Goal: Information Seeking & Learning: Find specific page/section

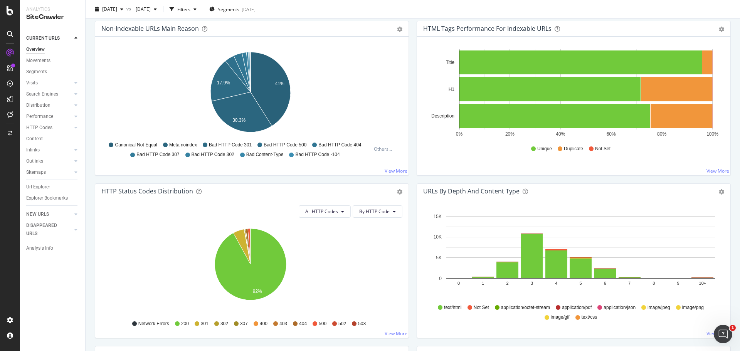
scroll to position [270, 0]
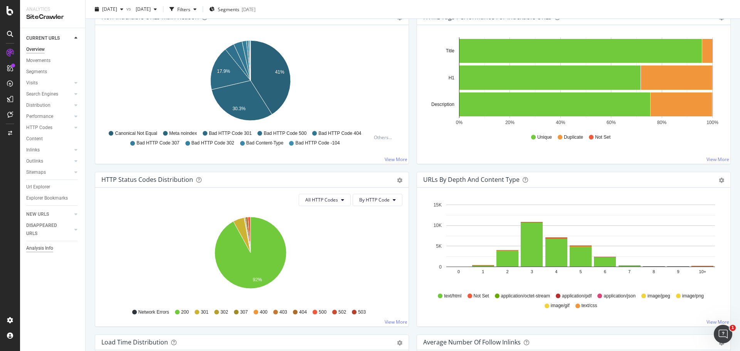
click at [37, 249] on div "Analysis Info" at bounding box center [39, 248] width 27 height 8
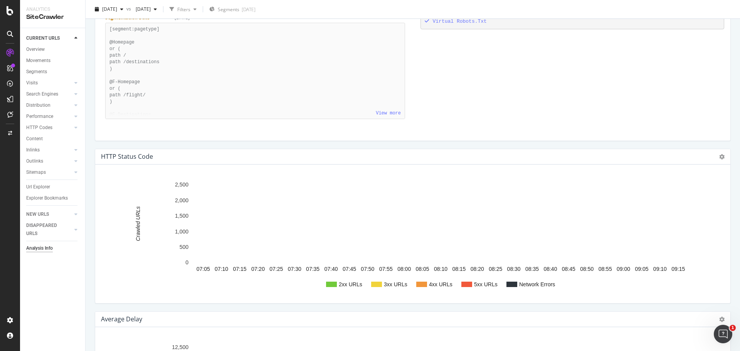
scroll to position [655, 0]
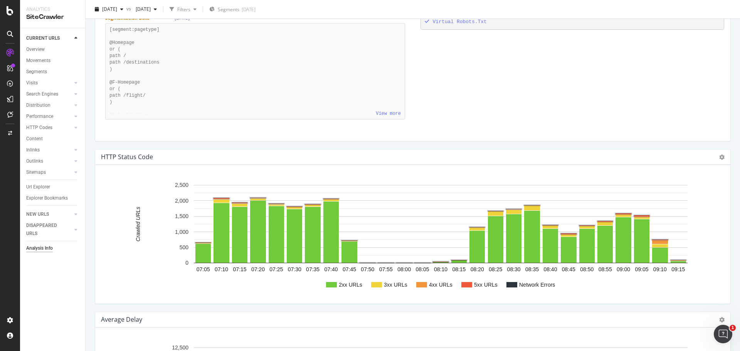
click at [469, 285] on rect "A chart." at bounding box center [466, 284] width 11 height 5
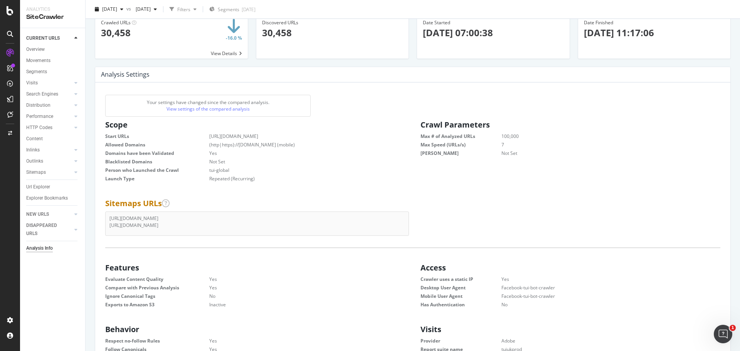
scroll to position [0, 0]
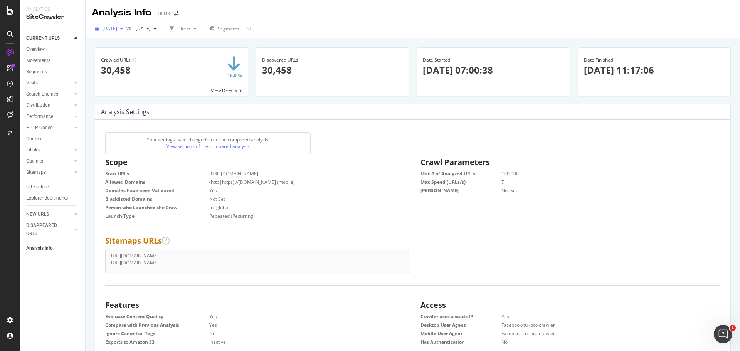
click at [117, 26] on span "2025 Sep. 22nd" at bounding box center [109, 28] width 15 height 7
click at [141, 53] on div "[DATE]" at bounding box center [123, 56] width 40 height 7
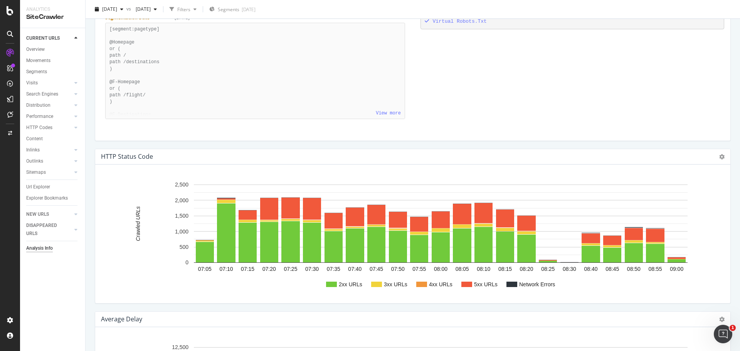
scroll to position [655, 0]
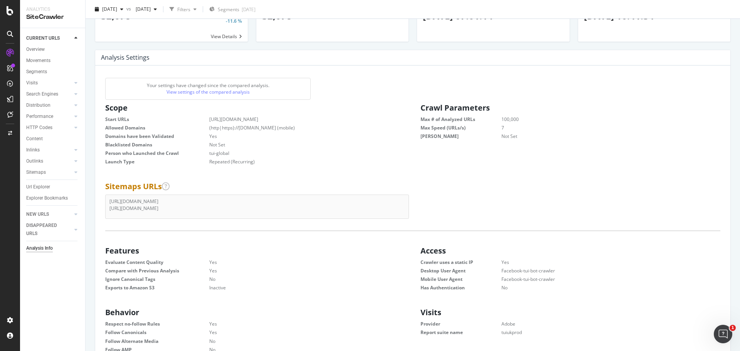
scroll to position [0, 0]
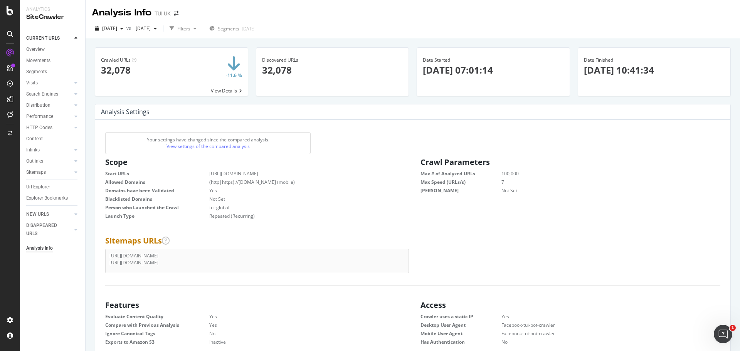
click at [140, 254] on li "[URL][DOMAIN_NAME]" at bounding box center [256, 255] width 295 height 7
click at [640, 185] on dd "7" at bounding box center [601, 182] width 238 height 7
drag, startPoint x: 422, startPoint y: 24, endPoint x: 417, endPoint y: 33, distance: 10.0
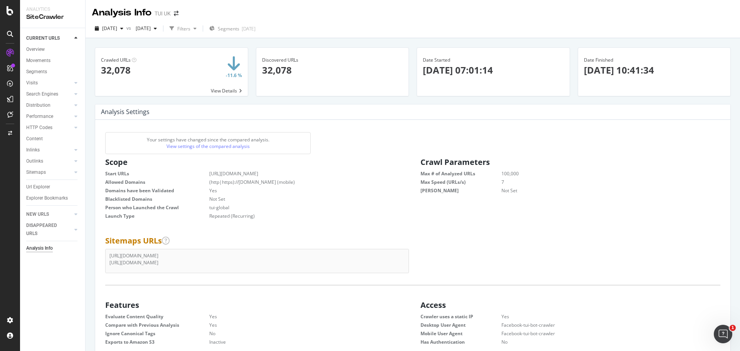
click at [422, 25] on div "2025 Sep. 23rd vs 2025 Aug. 9th Filters Segments 2025-08-29" at bounding box center [413, 29] width 654 height 15
click at [34, 188] on div "Url Explorer" at bounding box center [38, 187] width 24 height 8
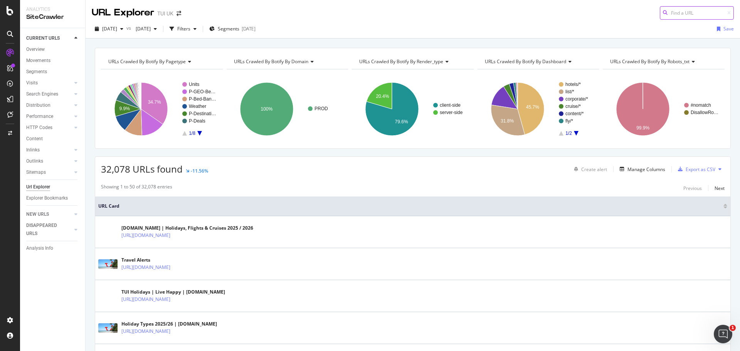
click at [695, 15] on input at bounding box center [697, 12] width 74 height 13
paste input "https://www.tui.co.uk/destinations/jersey/hotels/beachcombers-hotel.html"
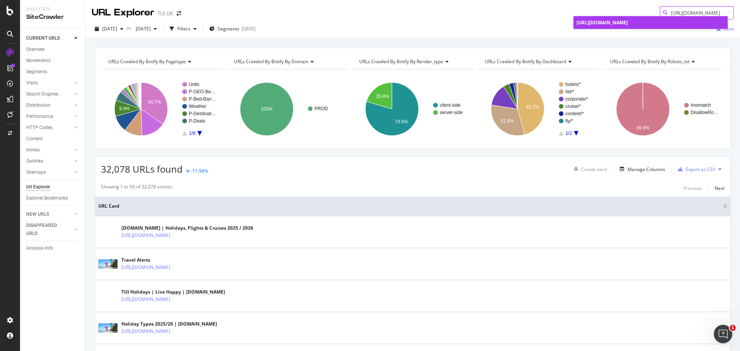
type input "https://www.tui.co.uk/destinations/jersey/hotels/beachcombers-hotel.html"
click at [641, 26] on div "https://www.tui.co.uk/destinations/jersey/hotels/beachcombers-hotel.html" at bounding box center [651, 22] width 148 height 7
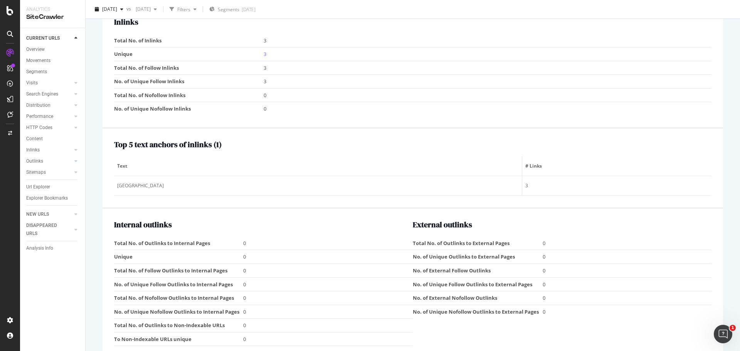
scroll to position [814, 0]
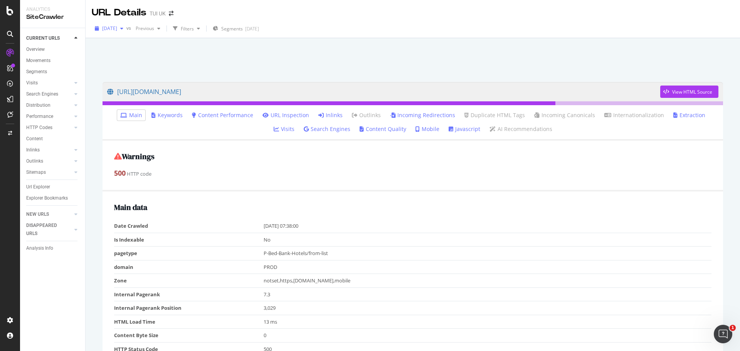
click at [117, 28] on span "[DATE]" at bounding box center [109, 28] width 15 height 7
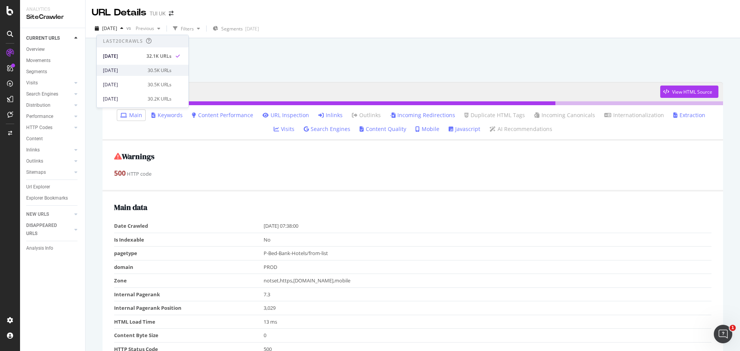
click at [128, 70] on div "2025 Sep. 22nd" at bounding box center [123, 70] width 40 height 7
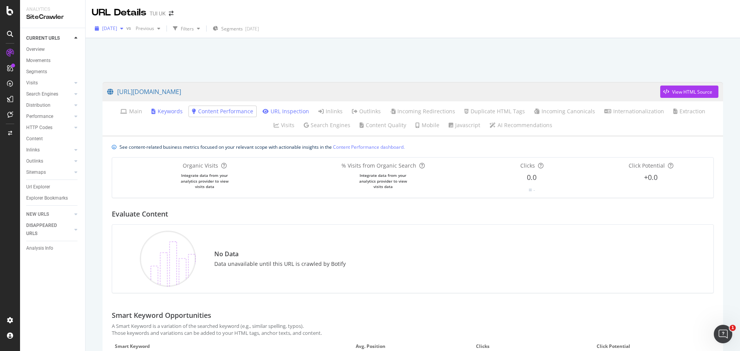
click at [114, 26] on span "2025 Sep. 22nd" at bounding box center [109, 28] width 15 height 7
click at [129, 58] on div "[DATE]" at bounding box center [123, 56] width 40 height 7
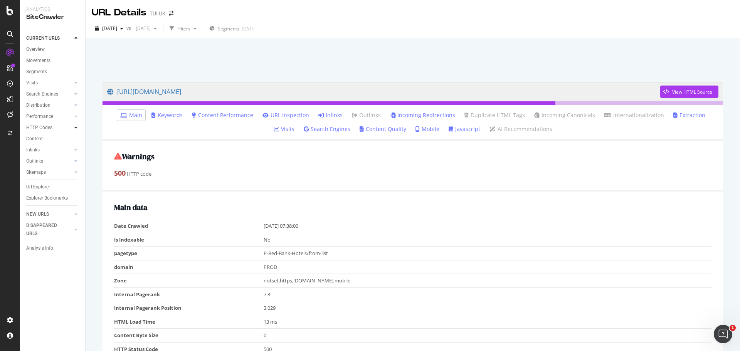
click at [76, 127] on icon at bounding box center [75, 127] width 3 height 5
click at [41, 127] on div "HTTP Codes" at bounding box center [39, 128] width 26 height 8
drag, startPoint x: 37, startPoint y: 126, endPoint x: 42, endPoint y: 135, distance: 10.0
click at [37, 126] on div "HTTP Codes" at bounding box center [39, 128] width 26 height 8
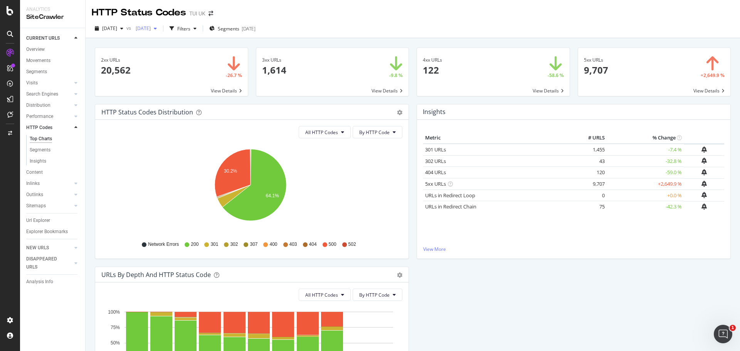
click at [157, 28] on icon "button" at bounding box center [155, 28] width 3 height 5
click at [180, 67] on div "2025 Sep. 22nd" at bounding box center [170, 70] width 40 height 7
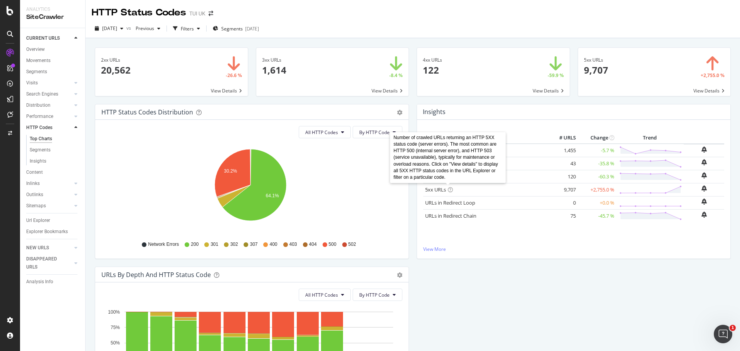
click at [448, 189] on icon at bounding box center [450, 189] width 5 height 5
click at [407, 299] on div "URLs by Depth and HTTP Status Code Bar (by Value) Bar (by Percentage) Table Exp…" at bounding box center [252, 348] width 322 height 163
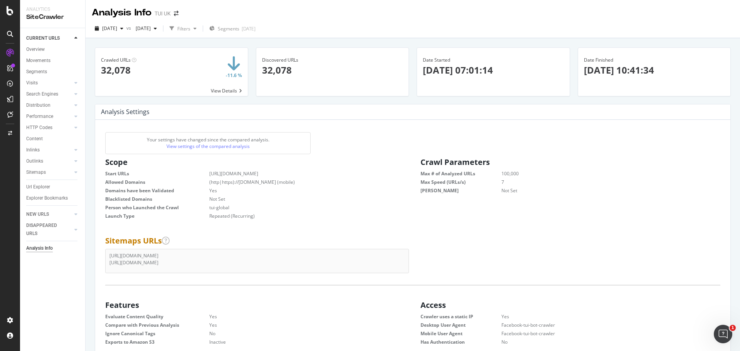
click at [198, 254] on li "[URL][DOMAIN_NAME]" at bounding box center [256, 255] width 295 height 7
click at [198, 261] on li "[URL][DOMAIN_NAME]" at bounding box center [256, 262] width 295 height 7
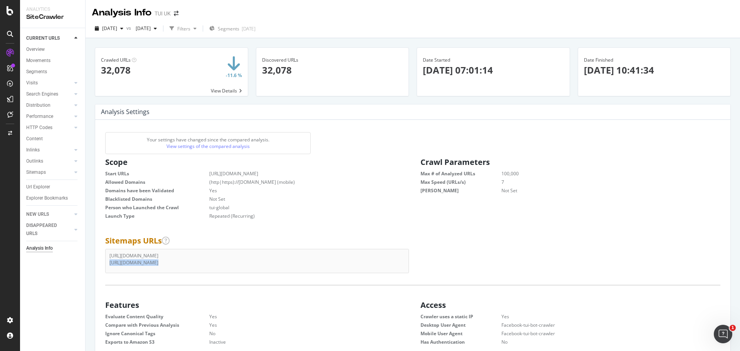
copy div "[URL][DOMAIN_NAME]"
